Goal: Task Accomplishment & Management: Use online tool/utility

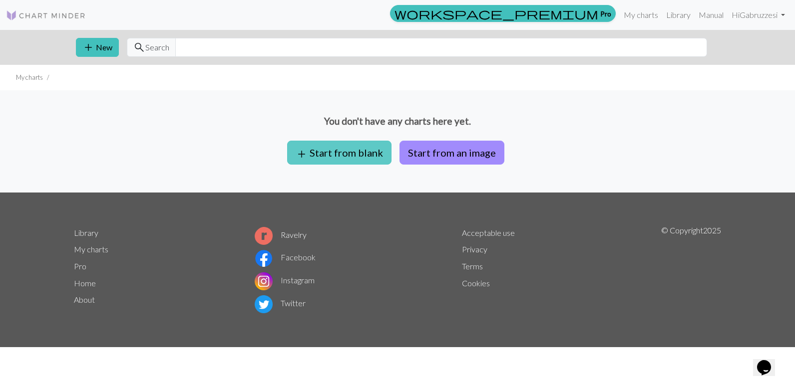
click at [343, 154] on button "add Start from blank" at bounding box center [339, 153] width 104 height 24
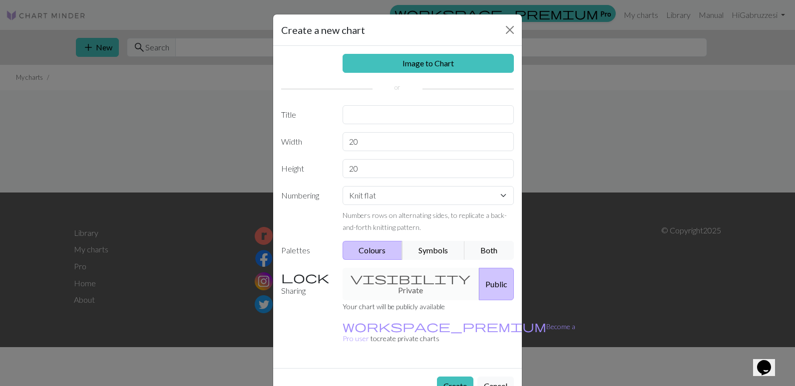
click at [390, 282] on div "visibility Private Public" at bounding box center [428, 284] width 184 height 32
click at [365, 139] on input "20" at bounding box center [428, 141] width 172 height 19
type input "2"
type input "40"
click at [346, 166] on input "20" at bounding box center [428, 168] width 172 height 19
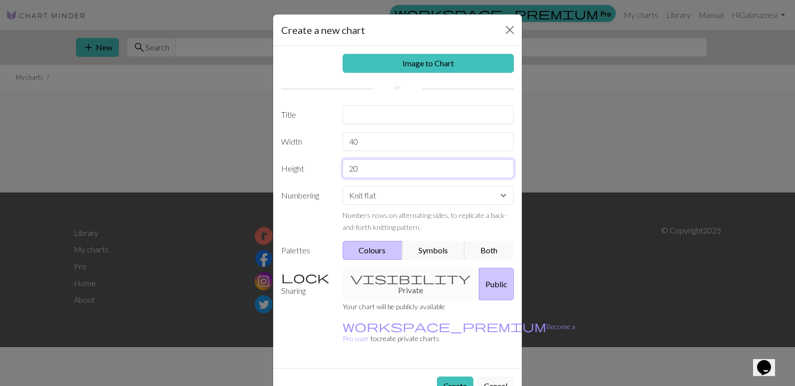
drag, startPoint x: 355, startPoint y: 169, endPoint x: 319, endPoint y: 172, distance: 35.6
click at [317, 169] on div "Height 20" at bounding box center [397, 168] width 245 height 19
type input "40"
click at [448, 377] on button "Create" at bounding box center [455, 386] width 36 height 19
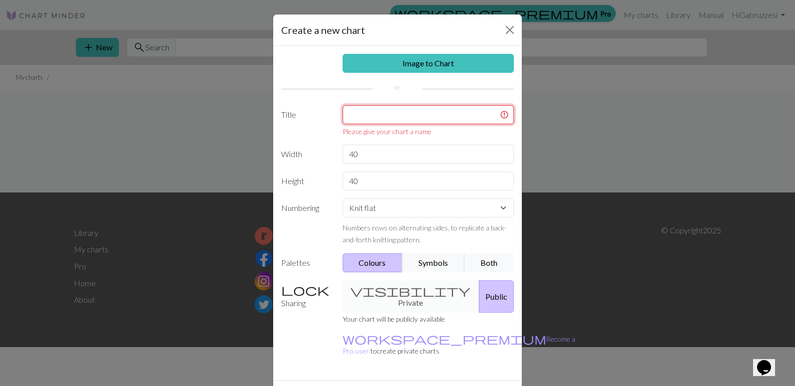
click at [352, 115] on input "text" at bounding box center [428, 114] width 172 height 19
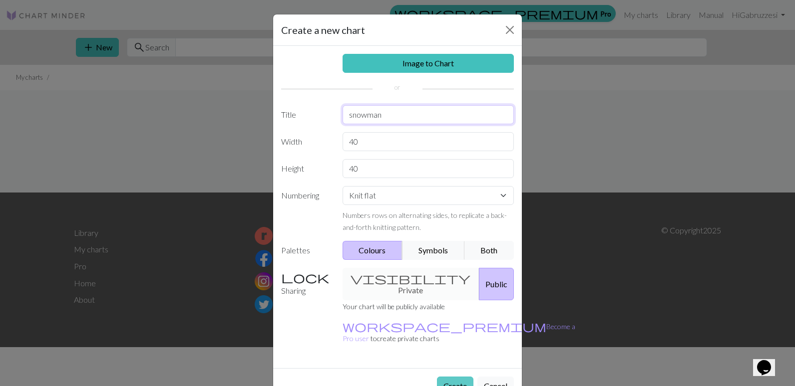
type input "snowman"
click at [437, 377] on button "Create" at bounding box center [455, 386] width 36 height 19
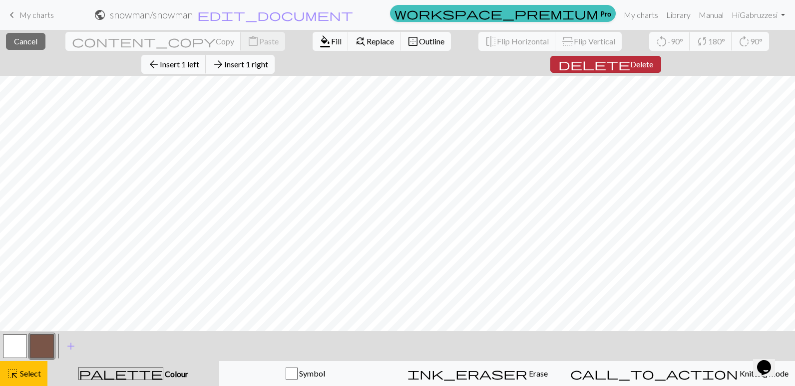
click at [630, 62] on span "Delete" at bounding box center [641, 63] width 23 height 9
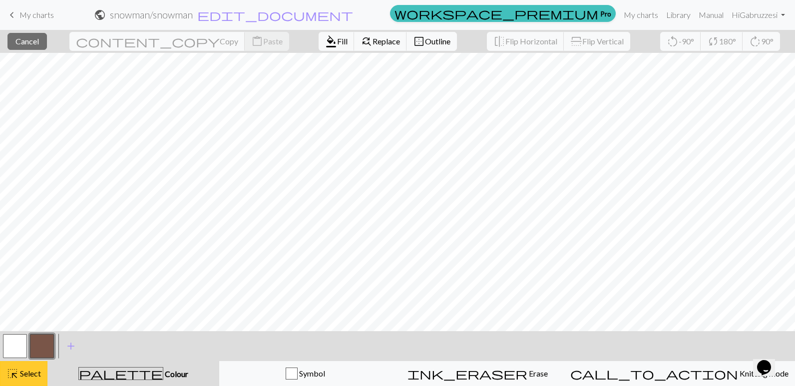
click at [27, 377] on span "Select" at bounding box center [29, 373] width 22 height 9
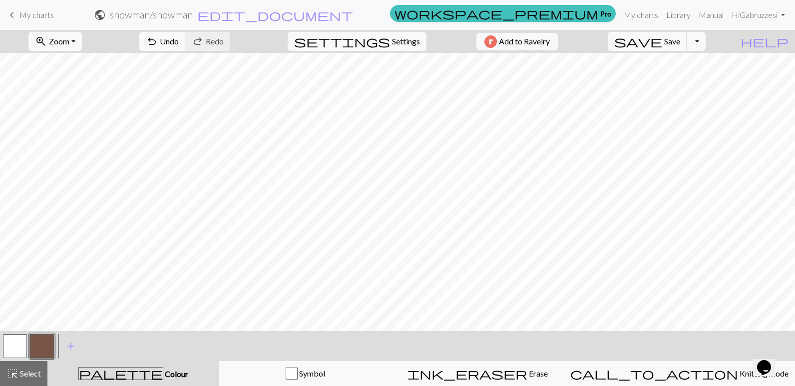
click at [163, 371] on span "Colour" at bounding box center [175, 373] width 25 height 9
click at [48, 346] on button "button" at bounding box center [42, 346] width 24 height 24
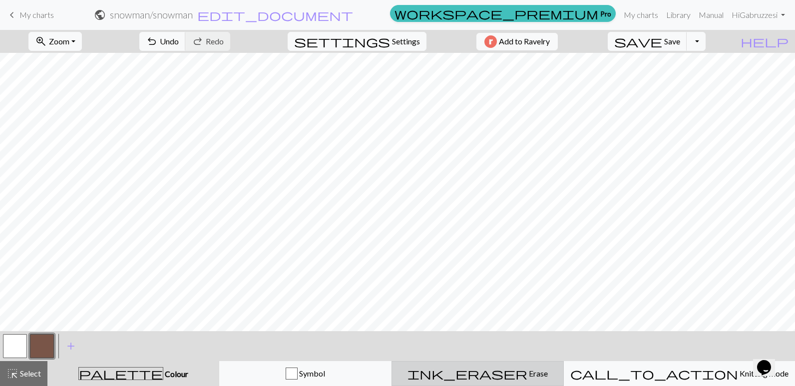
click at [503, 371] on span "ink_eraser" at bounding box center [467, 374] width 120 height 14
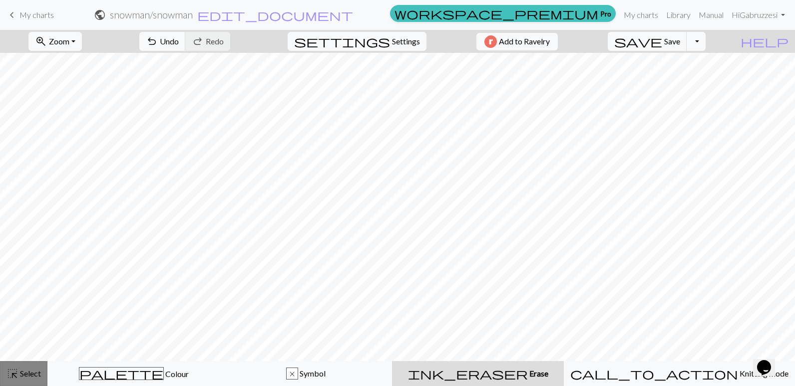
click at [34, 377] on span "Select" at bounding box center [29, 373] width 22 height 9
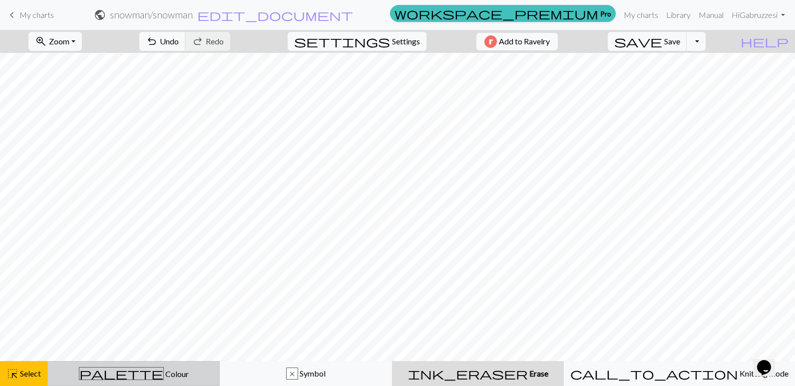
click at [150, 380] on button "palette Colour Colour" at bounding box center [133, 373] width 172 height 25
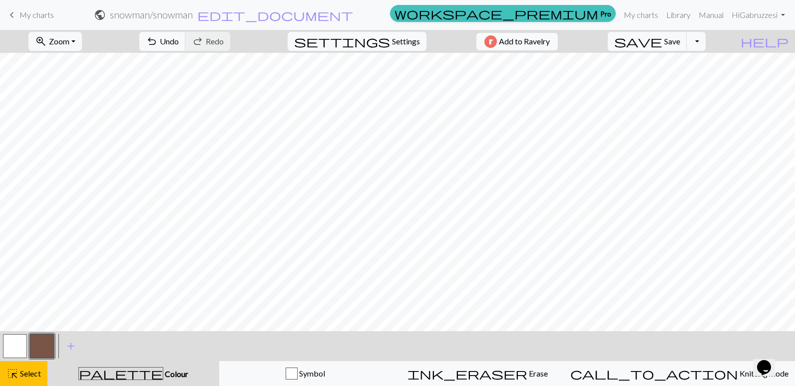
click at [40, 351] on button "button" at bounding box center [42, 346] width 24 height 24
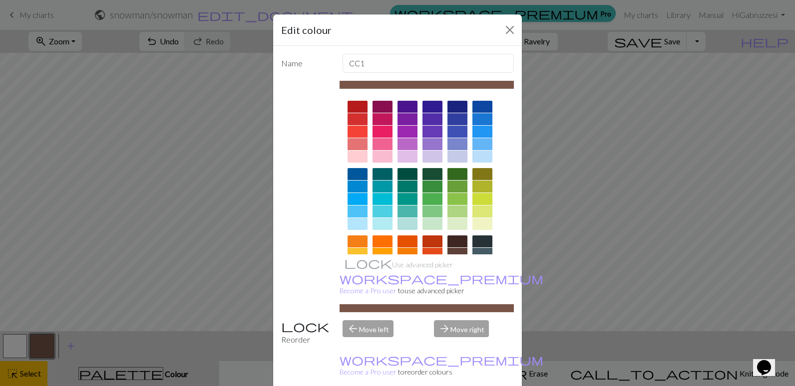
drag, startPoint x: 457, startPoint y: 376, endPoint x: 430, endPoint y: 352, distance: 36.0
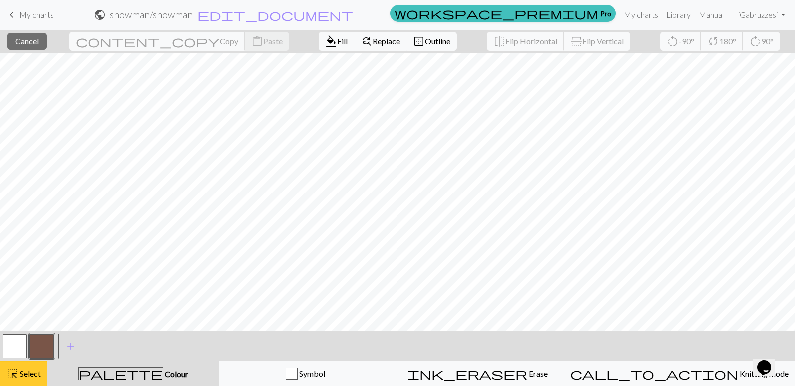
drag, startPoint x: 25, startPoint y: 377, endPoint x: 29, endPoint y: 368, distance: 9.8
click at [25, 376] on span "Select" at bounding box center [29, 373] width 22 height 9
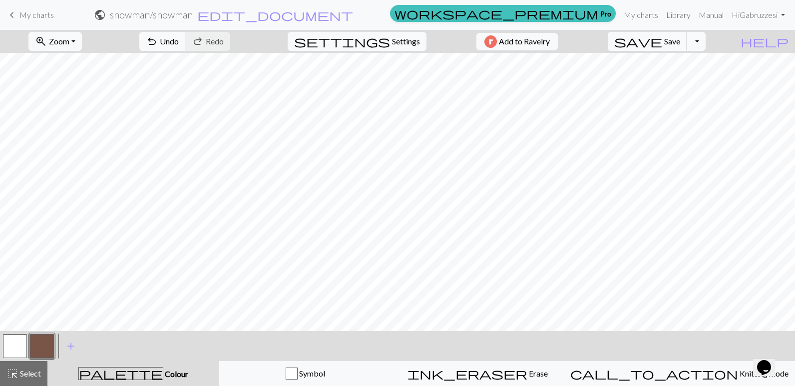
click at [34, 337] on button "button" at bounding box center [42, 346] width 24 height 24
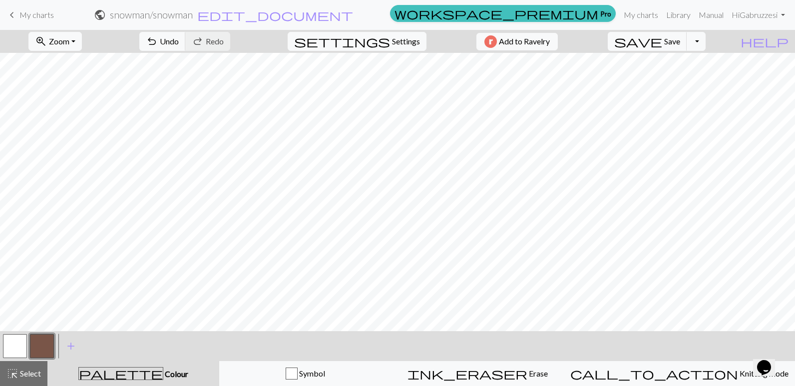
click at [163, 373] on span "Colour" at bounding box center [175, 373] width 25 height 9
click at [127, 373] on span "palette" at bounding box center [121, 374] width 84 height 14
click at [38, 374] on span "Select" at bounding box center [29, 373] width 22 height 9
click at [163, 371] on span "Colour" at bounding box center [175, 373] width 25 height 9
click at [132, 374] on span "palette" at bounding box center [121, 374] width 84 height 14
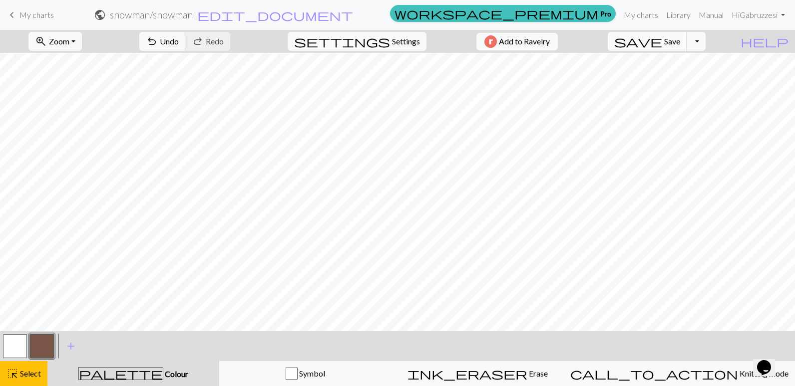
click at [132, 374] on span "palette" at bounding box center [121, 374] width 84 height 14
click at [70, 344] on span "add" at bounding box center [71, 346] width 12 height 14
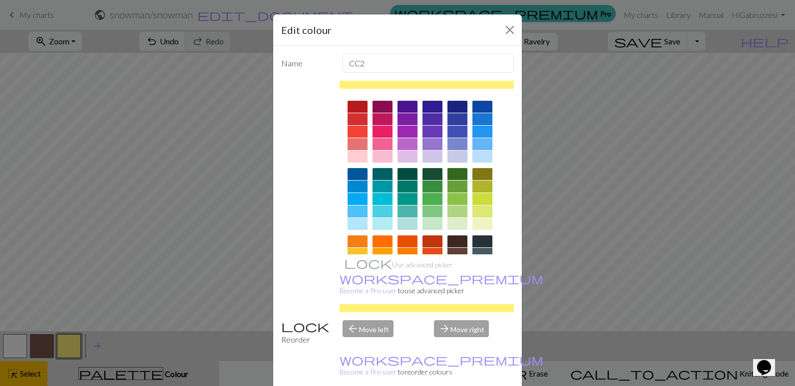
click at [353, 120] on div at bounding box center [357, 119] width 20 height 12
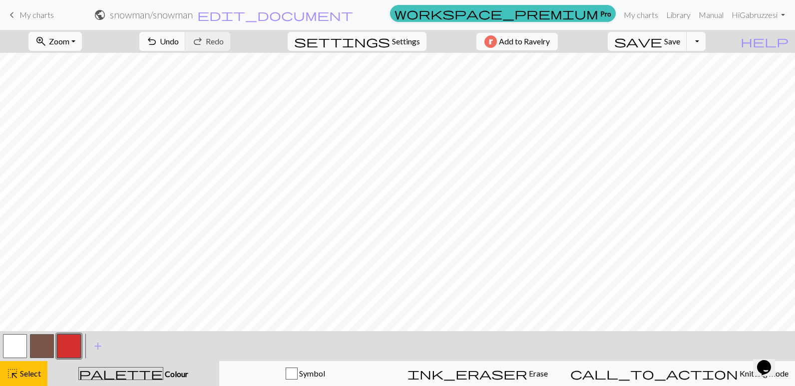
click at [73, 340] on button "button" at bounding box center [69, 346] width 24 height 24
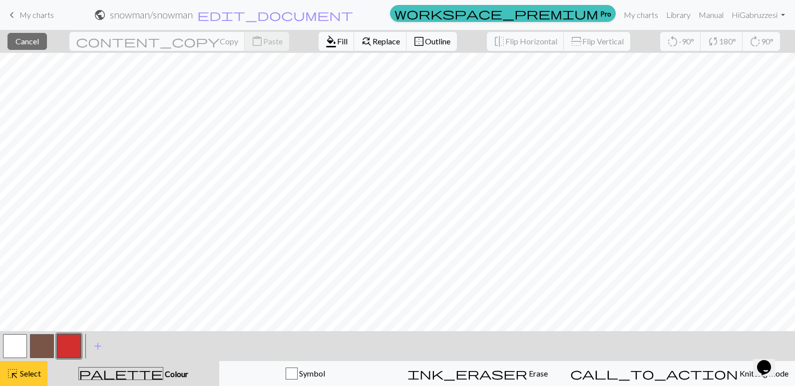
click at [27, 377] on span "Select" at bounding box center [29, 373] width 22 height 9
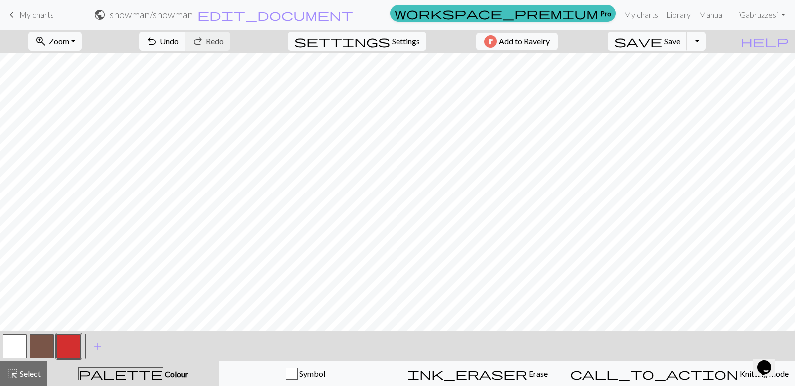
click at [37, 342] on button "button" at bounding box center [42, 346] width 24 height 24
click at [97, 344] on span "add" at bounding box center [98, 346] width 12 height 14
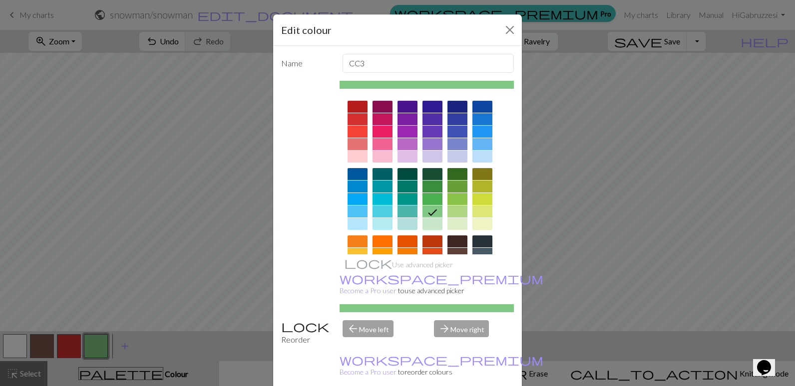
click at [429, 225] on div at bounding box center [432, 224] width 20 height 12
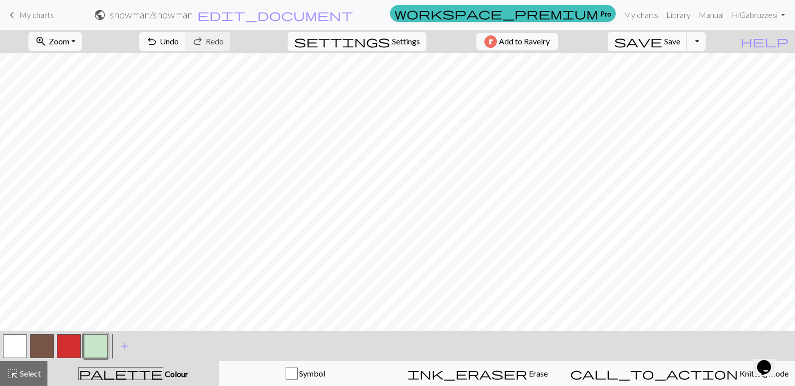
click at [46, 346] on button "button" at bounding box center [42, 346] width 24 height 24
click at [126, 344] on span "add" at bounding box center [125, 346] width 12 height 14
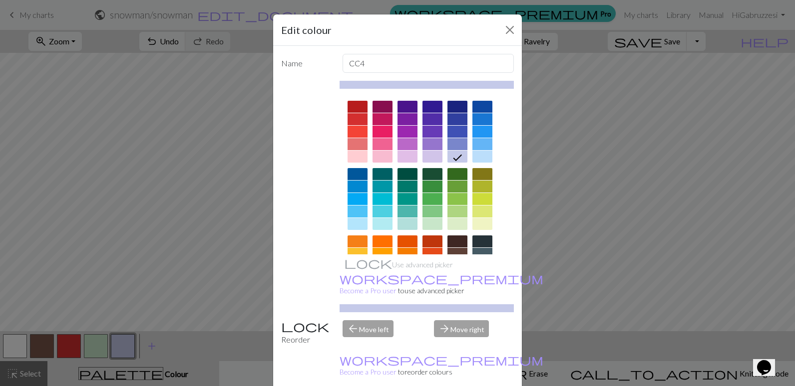
click at [349, 251] on div at bounding box center [357, 254] width 20 height 12
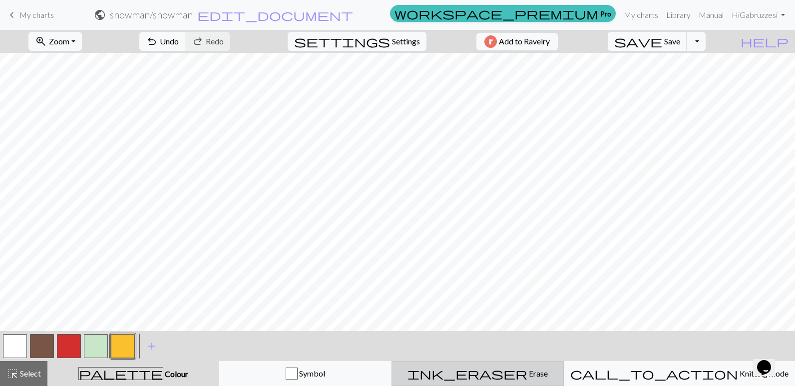
drag, startPoint x: 515, startPoint y: 373, endPoint x: 460, endPoint y: 361, distance: 55.7
click at [527, 373] on span "Erase" at bounding box center [537, 373] width 20 height 9
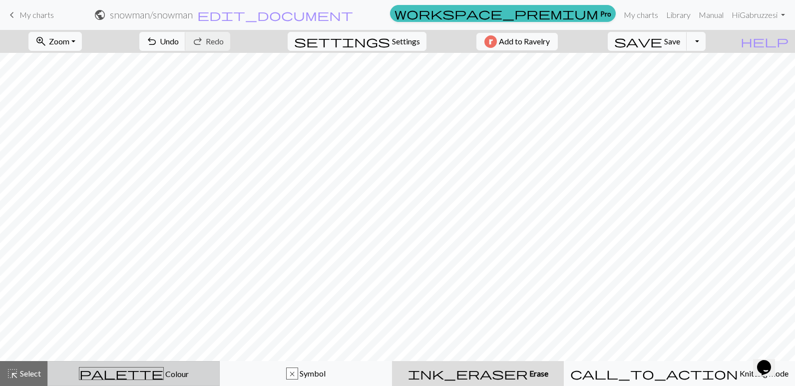
click at [126, 374] on span "palette" at bounding box center [121, 374] width 84 height 14
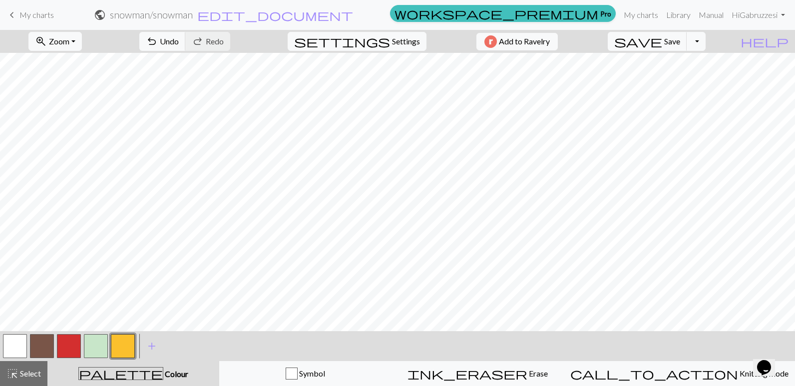
click at [116, 347] on button "button" at bounding box center [123, 346] width 24 height 24
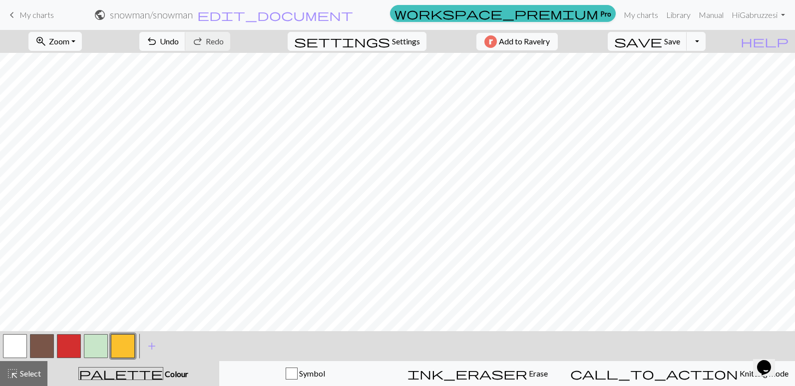
click at [95, 349] on button "button" at bounding box center [96, 346] width 24 height 24
click at [48, 340] on button "button" at bounding box center [42, 346] width 24 height 24
click at [93, 344] on button "button" at bounding box center [96, 346] width 24 height 24
click at [45, 348] on button "button" at bounding box center [42, 346] width 24 height 24
drag, startPoint x: 92, startPoint y: 342, endPoint x: 100, endPoint y: 336, distance: 10.3
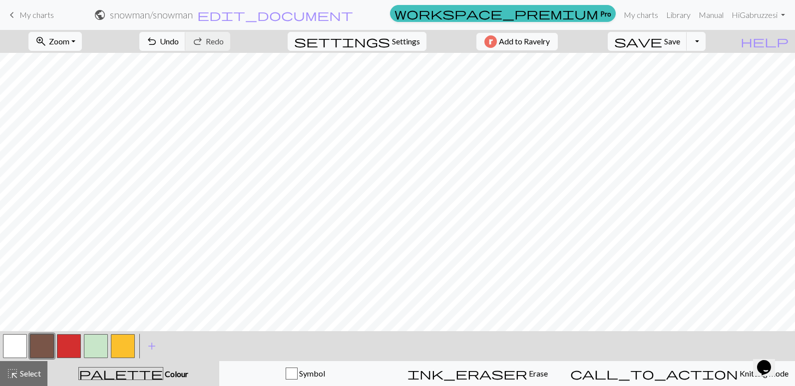
click at [92, 343] on button "button" at bounding box center [96, 346] width 24 height 24
click at [151, 346] on span "add" at bounding box center [152, 346] width 12 height 14
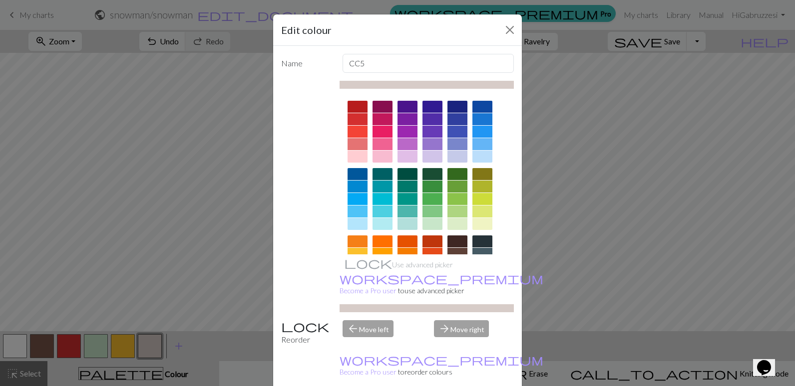
click at [435, 184] on div at bounding box center [432, 187] width 20 height 12
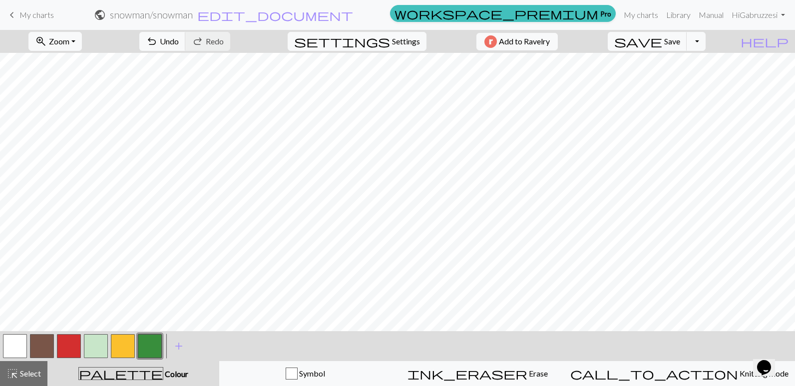
click at [102, 347] on button "button" at bounding box center [96, 346] width 24 height 24
click at [157, 345] on button "button" at bounding box center [150, 346] width 24 height 24
click at [99, 347] on button "button" at bounding box center [96, 346] width 24 height 24
click at [140, 346] on button "button" at bounding box center [150, 346] width 24 height 24
click at [86, 347] on button "button" at bounding box center [96, 346] width 24 height 24
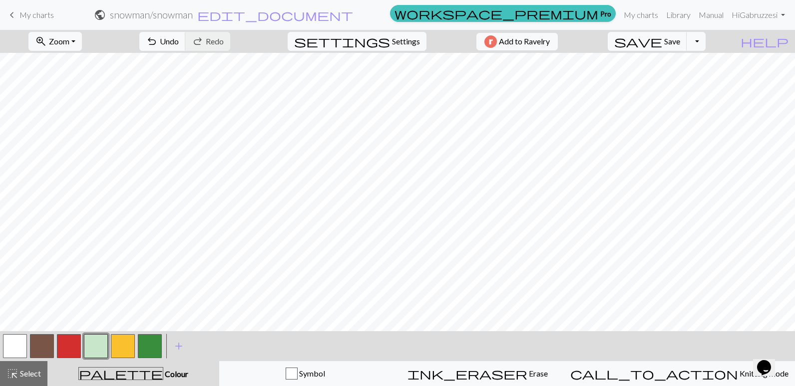
click at [151, 348] on button "button" at bounding box center [150, 346] width 24 height 24
click at [91, 343] on button "button" at bounding box center [96, 346] width 24 height 24
click at [154, 349] on button "button" at bounding box center [150, 346] width 24 height 24
click at [91, 343] on button "button" at bounding box center [96, 346] width 24 height 24
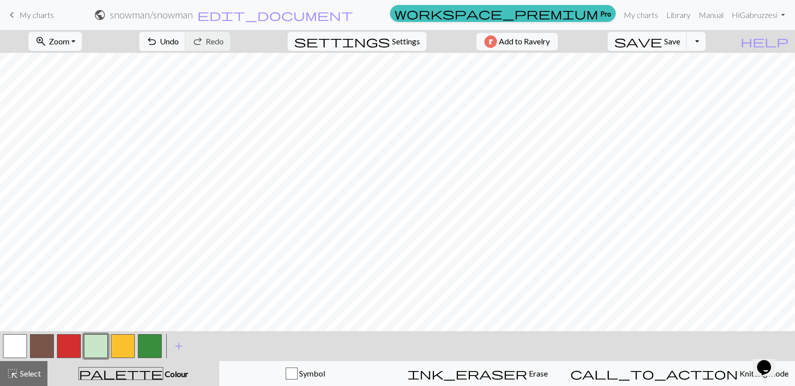
click at [153, 344] on button "button" at bounding box center [150, 346] width 24 height 24
click at [100, 342] on button "button" at bounding box center [96, 346] width 24 height 24
click at [147, 340] on button "button" at bounding box center [150, 346] width 24 height 24
drag, startPoint x: 94, startPoint y: 338, endPoint x: 111, endPoint y: 327, distance: 19.5
click at [94, 338] on button "button" at bounding box center [96, 346] width 24 height 24
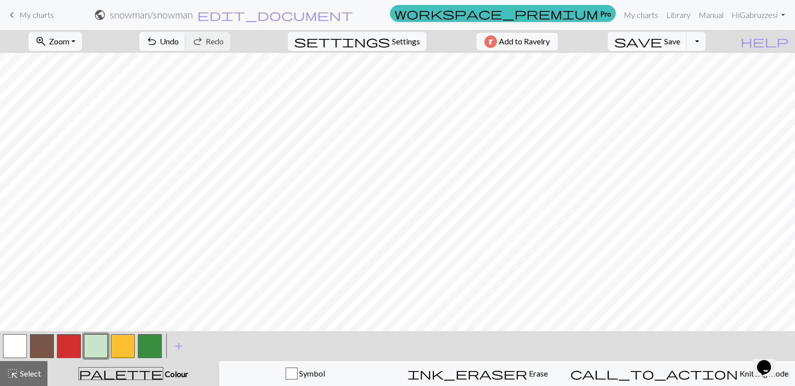
click at [527, 371] on span "Erase" at bounding box center [537, 373] width 20 height 9
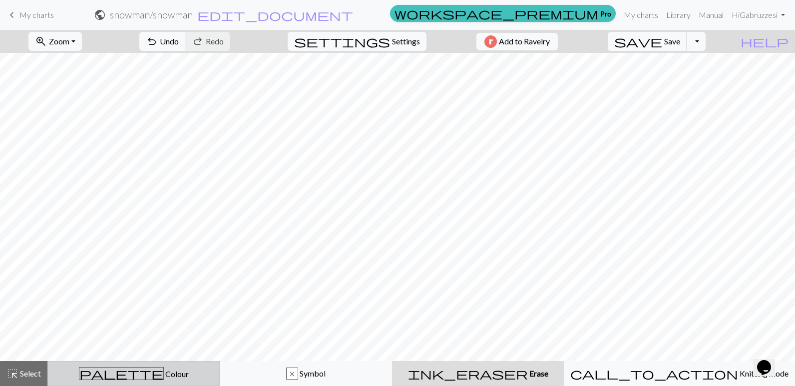
click at [164, 369] on span "Colour" at bounding box center [176, 373] width 25 height 9
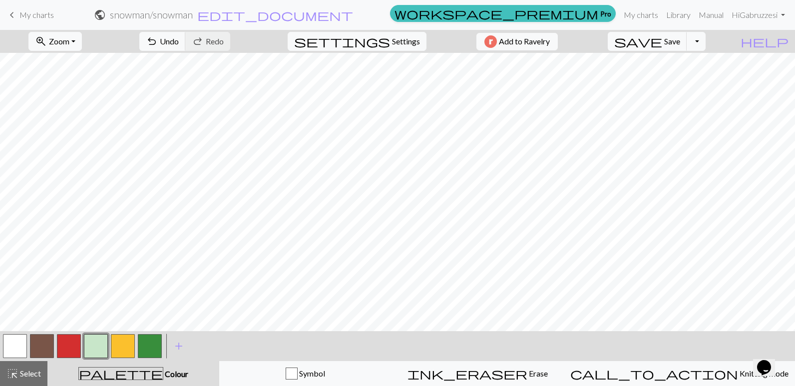
click at [101, 346] on button "button" at bounding box center [96, 346] width 24 height 24
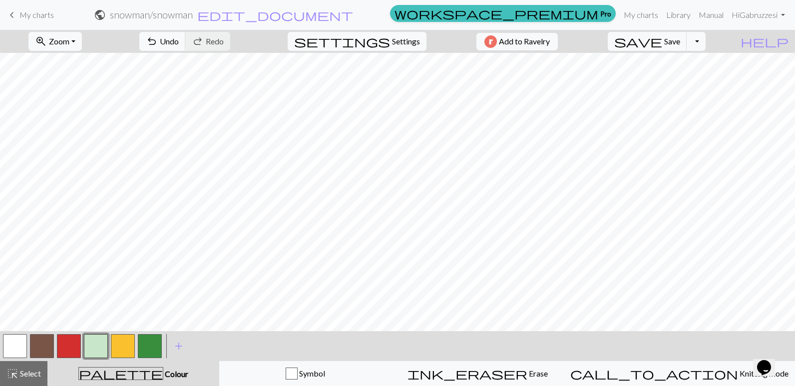
click at [155, 349] on button "button" at bounding box center [150, 346] width 24 height 24
click at [95, 346] on button "button" at bounding box center [96, 346] width 24 height 24
click at [150, 347] on button "button" at bounding box center [150, 346] width 24 height 24
click at [91, 348] on button "button" at bounding box center [96, 346] width 24 height 24
drag, startPoint x: 34, startPoint y: 348, endPoint x: 66, endPoint y: 331, distance: 36.2
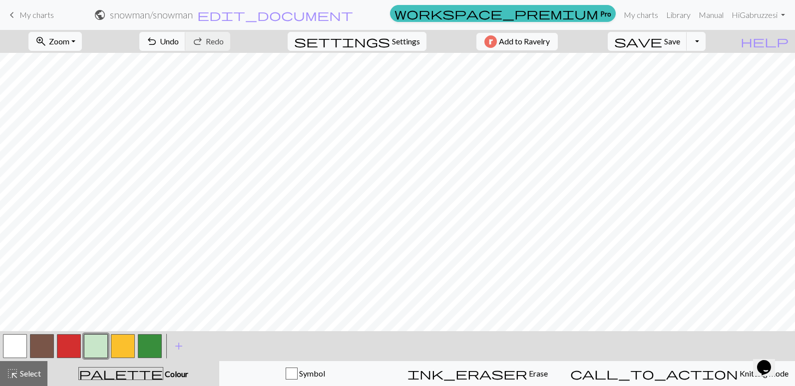
click at [35, 347] on button "button" at bounding box center [42, 346] width 24 height 24
click at [89, 342] on button "button" at bounding box center [96, 346] width 24 height 24
click at [92, 344] on button "button" at bounding box center [96, 346] width 24 height 24
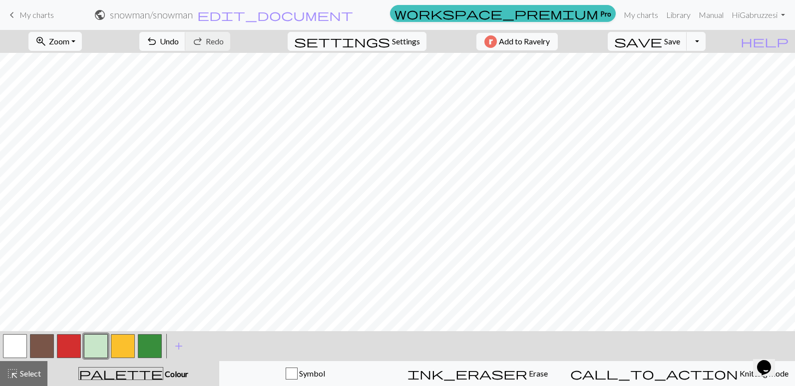
click at [37, 337] on button "button" at bounding box center [42, 346] width 24 height 24
click at [96, 351] on button "button" at bounding box center [96, 346] width 24 height 24
click at [705, 37] on button "Toggle Dropdown" at bounding box center [695, 41] width 19 height 19
click at [699, 61] on button "file_copy Save a copy" at bounding box center [622, 63] width 165 height 16
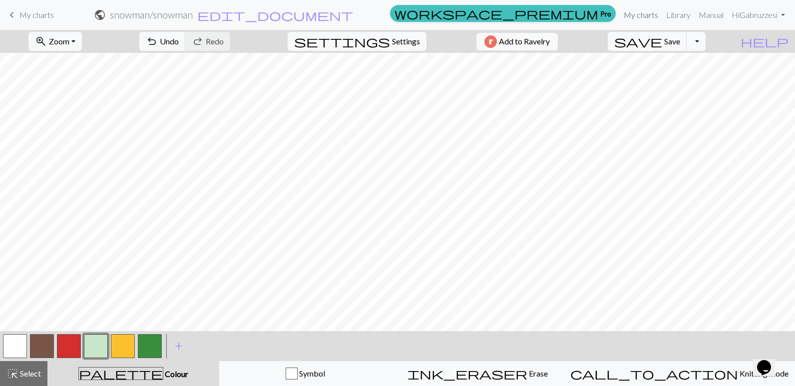
click at [647, 13] on link "My charts" at bounding box center [640, 15] width 42 height 20
click at [674, 15] on link "Library" at bounding box center [678, 15] width 32 height 20
click at [549, 43] on span "Add to Ravelry" at bounding box center [524, 41] width 51 height 12
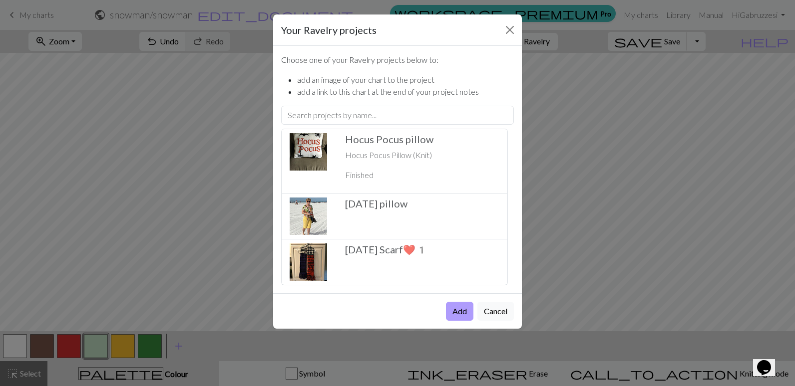
click at [457, 310] on button "Add" at bounding box center [459, 311] width 27 height 19
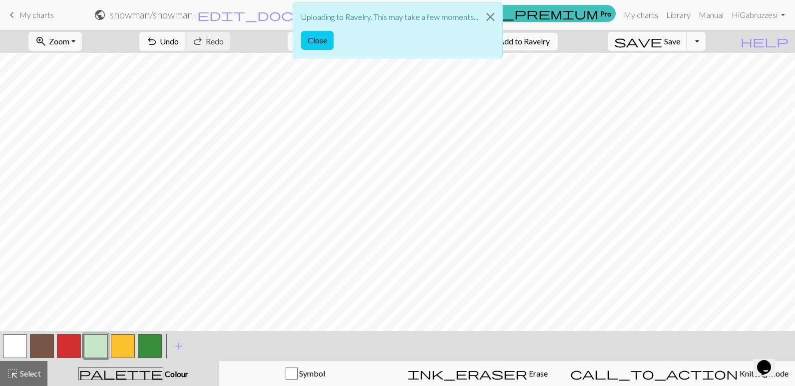
click at [713, 39] on div "Uploading to Ravelry. This may take a few moments... Close" at bounding box center [397, 33] width 795 height 66
click at [714, 41] on div "Uploading to Ravelry. This may take a few moments... Close" at bounding box center [397, 33] width 795 height 66
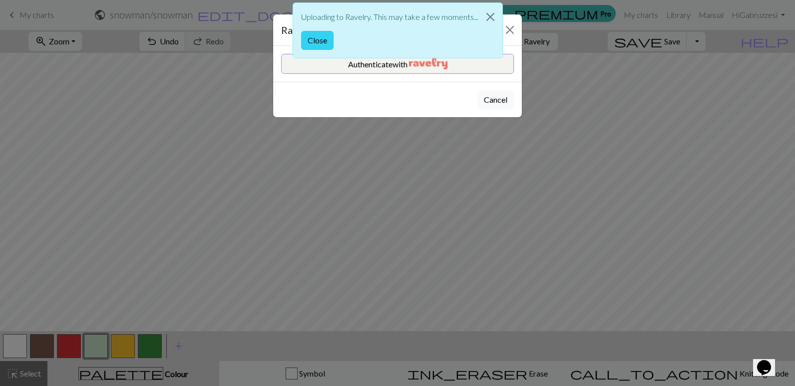
click at [320, 37] on button "Close" at bounding box center [317, 40] width 32 height 19
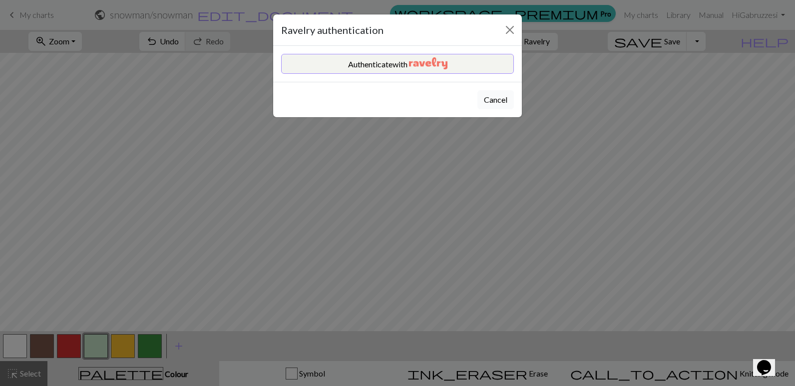
click at [502, 104] on button "Cancel" at bounding box center [495, 99] width 36 height 19
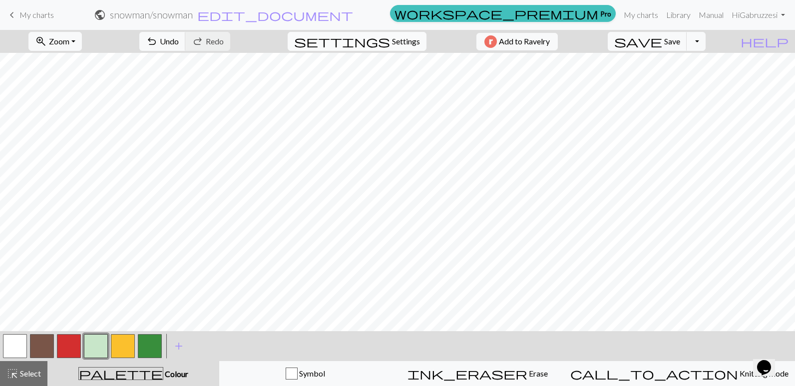
click at [394, 41] on span "Settings" at bounding box center [406, 41] width 28 height 12
select select "aran"
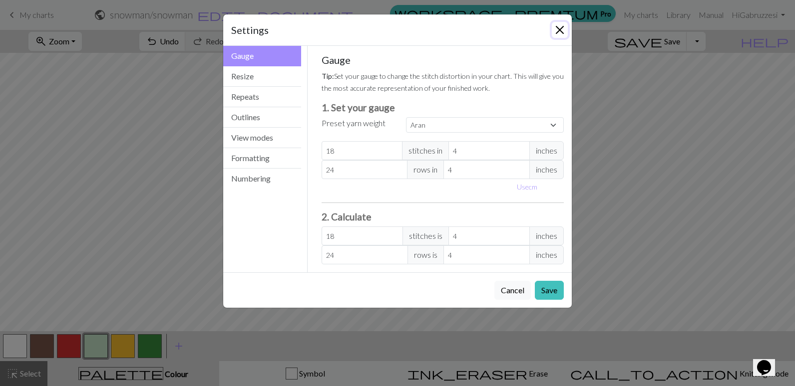
drag, startPoint x: 557, startPoint y: 26, endPoint x: 630, endPoint y: 28, distance: 72.9
click at [557, 26] on button "Close" at bounding box center [559, 30] width 16 height 16
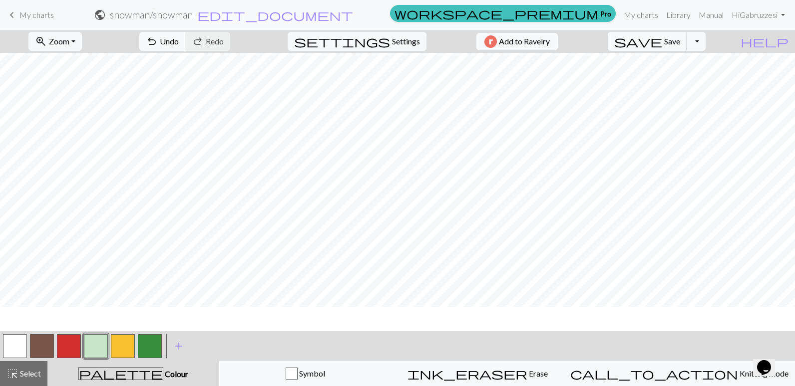
scroll to position [73, 0]
click at [680, 38] on span "Save" at bounding box center [672, 40] width 16 height 9
click at [685, 38] on body "keyboard_arrow_left My charts public snowman / snowman edit_document Edit setti…" at bounding box center [397, 193] width 795 height 386
click at [353, 15] on span "edit_document" at bounding box center [275, 15] width 156 height 14
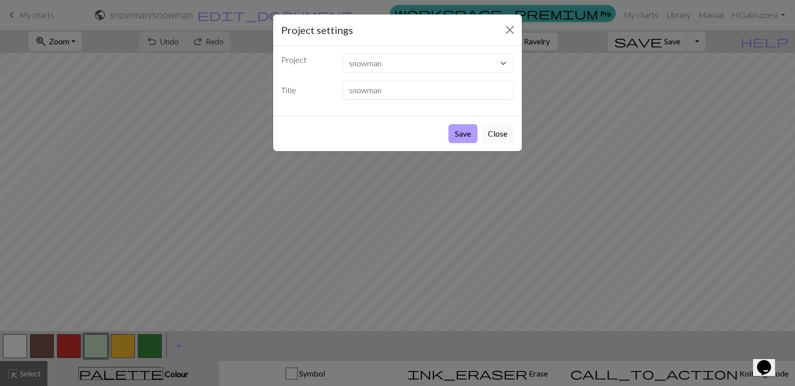
click at [463, 132] on button "Save" at bounding box center [462, 133] width 29 height 19
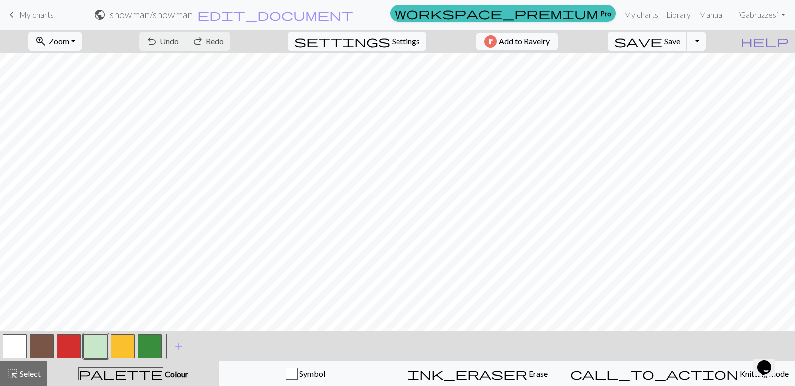
click at [780, 40] on span "help" at bounding box center [764, 41] width 48 height 14
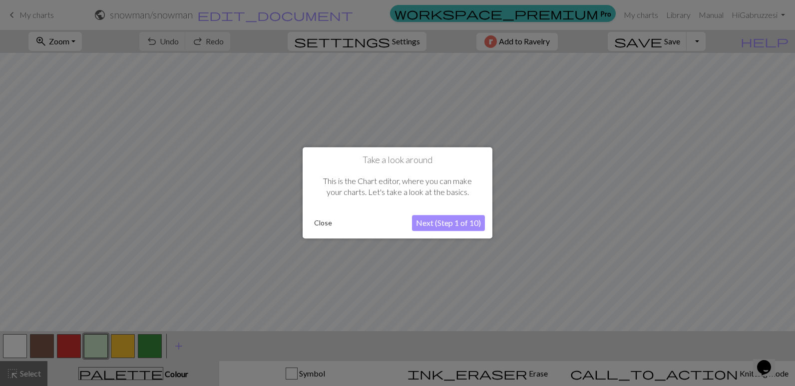
click at [314, 222] on button "Close" at bounding box center [323, 223] width 26 height 15
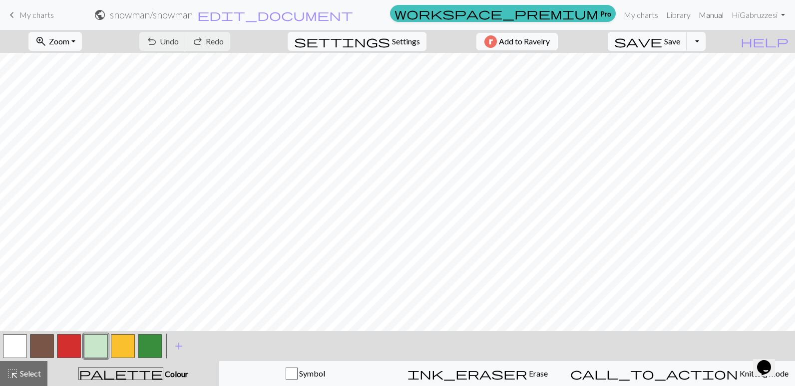
click at [708, 17] on link "Manual" at bounding box center [710, 15] width 33 height 20
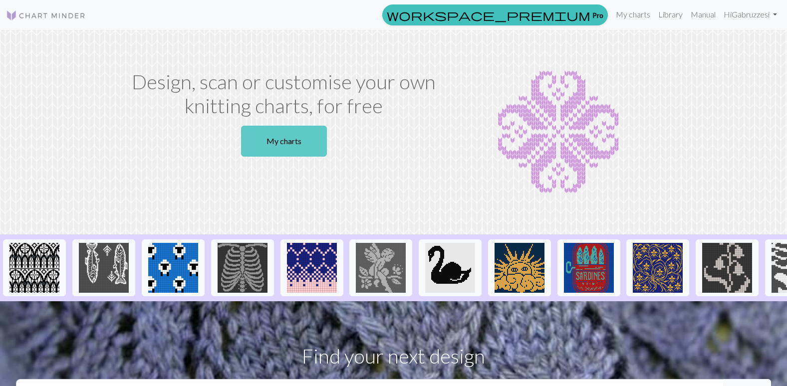
click at [260, 146] on link "My charts" at bounding box center [284, 141] width 86 height 31
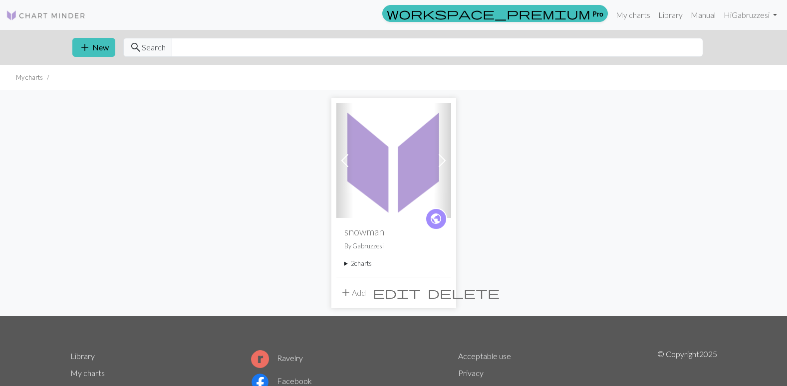
click at [382, 198] on img at bounding box center [393, 160] width 115 height 115
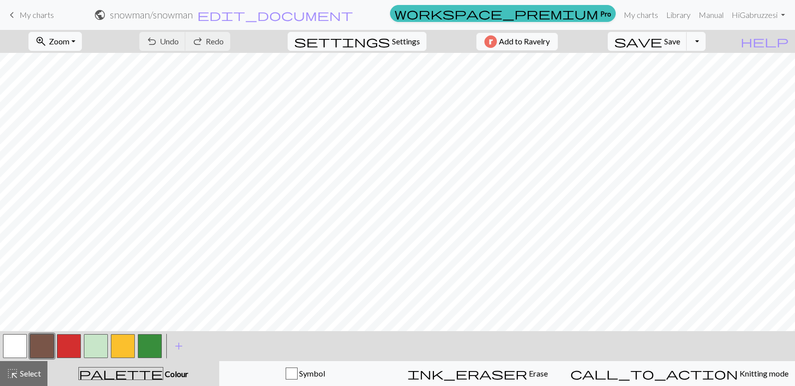
scroll to position [73, 0]
click at [353, 13] on span "edit_document" at bounding box center [275, 15] width 156 height 14
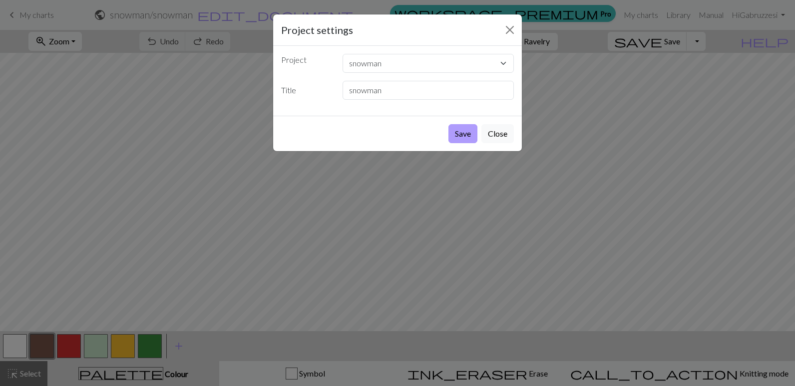
click at [453, 137] on button "Save" at bounding box center [462, 133] width 29 height 19
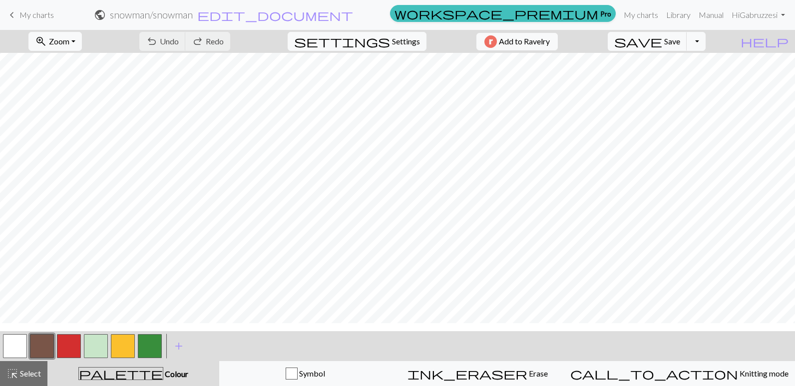
scroll to position [23, 0]
click at [82, 43] on button "zoom_in Zoom Zoom" at bounding box center [54, 41] width 53 height 19
